Goal: Find specific page/section: Find specific page/section

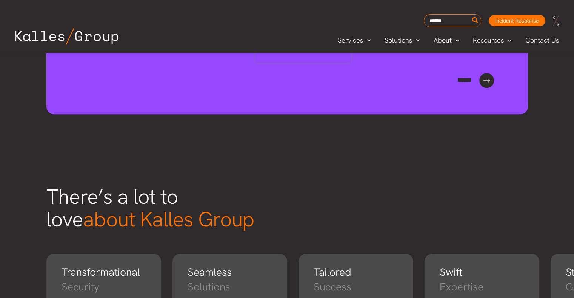
scroll to position [754, 0]
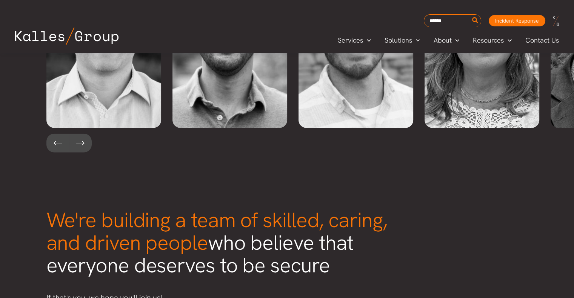
scroll to position [1680, 0]
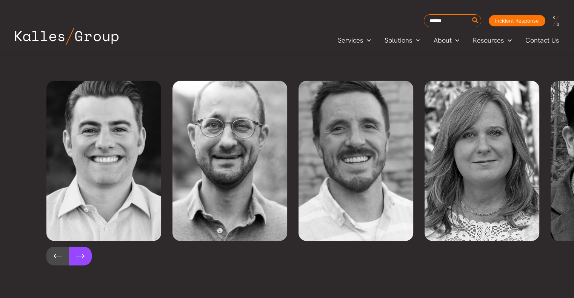
click at [80, 247] on button at bounding box center [80, 256] width 23 height 19
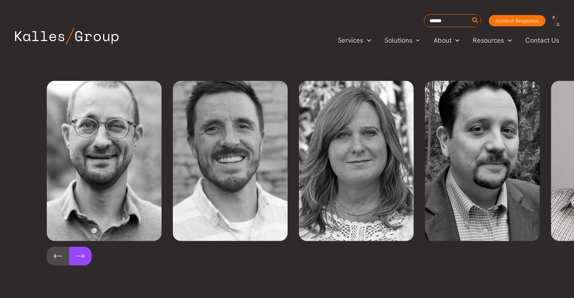
scroll to position [0, 126]
click at [77, 247] on button at bounding box center [80, 256] width 23 height 19
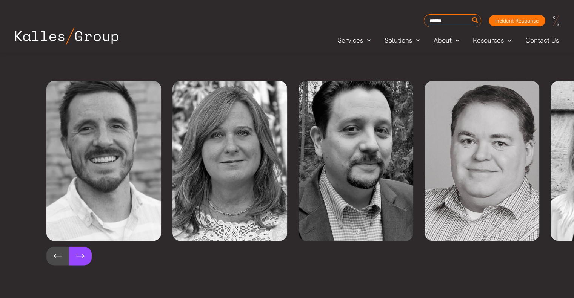
click at [78, 247] on button at bounding box center [80, 256] width 23 height 19
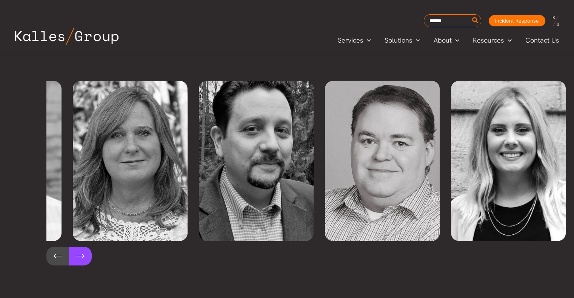
scroll to position [0, 378]
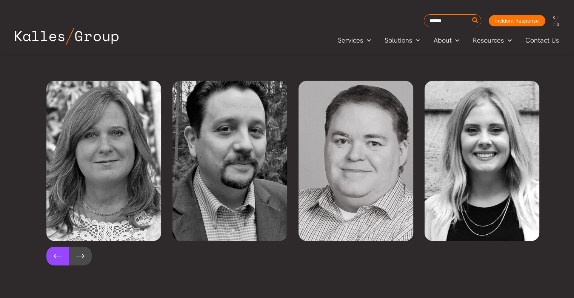
click at [53, 247] on button at bounding box center [57, 256] width 23 height 19
click at [51, 247] on button at bounding box center [57, 256] width 23 height 19
click at [75, 247] on button at bounding box center [80, 256] width 23 height 19
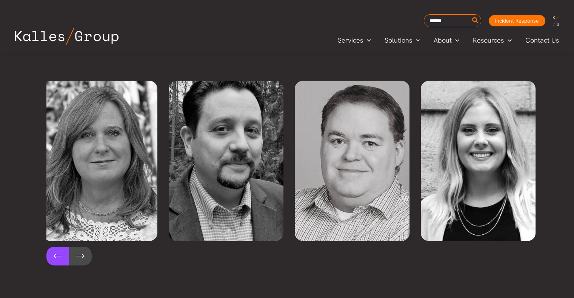
click at [51, 247] on button at bounding box center [57, 256] width 23 height 19
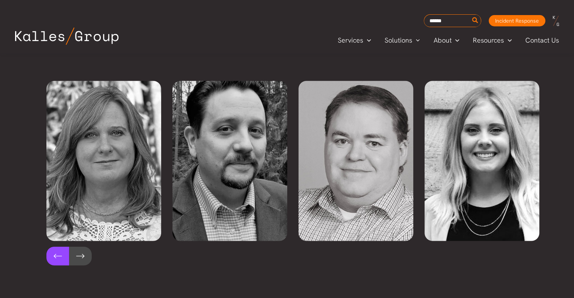
click at [51, 247] on button at bounding box center [57, 256] width 23 height 19
drag, startPoint x: 51, startPoint y: 236, endPoint x: 54, endPoint y: 217, distance: 19.5
click at [51, 247] on button at bounding box center [57, 256] width 23 height 19
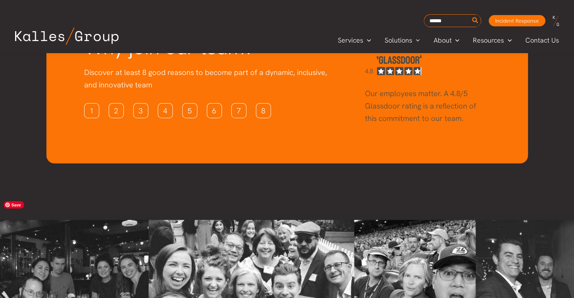
scroll to position [2014, 0]
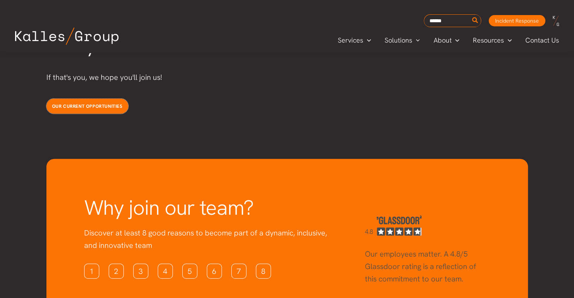
click at [86, 103] on span "Our current opportunities" at bounding box center [87, 106] width 71 height 6
